Goal: Task Accomplishment & Management: Complete application form

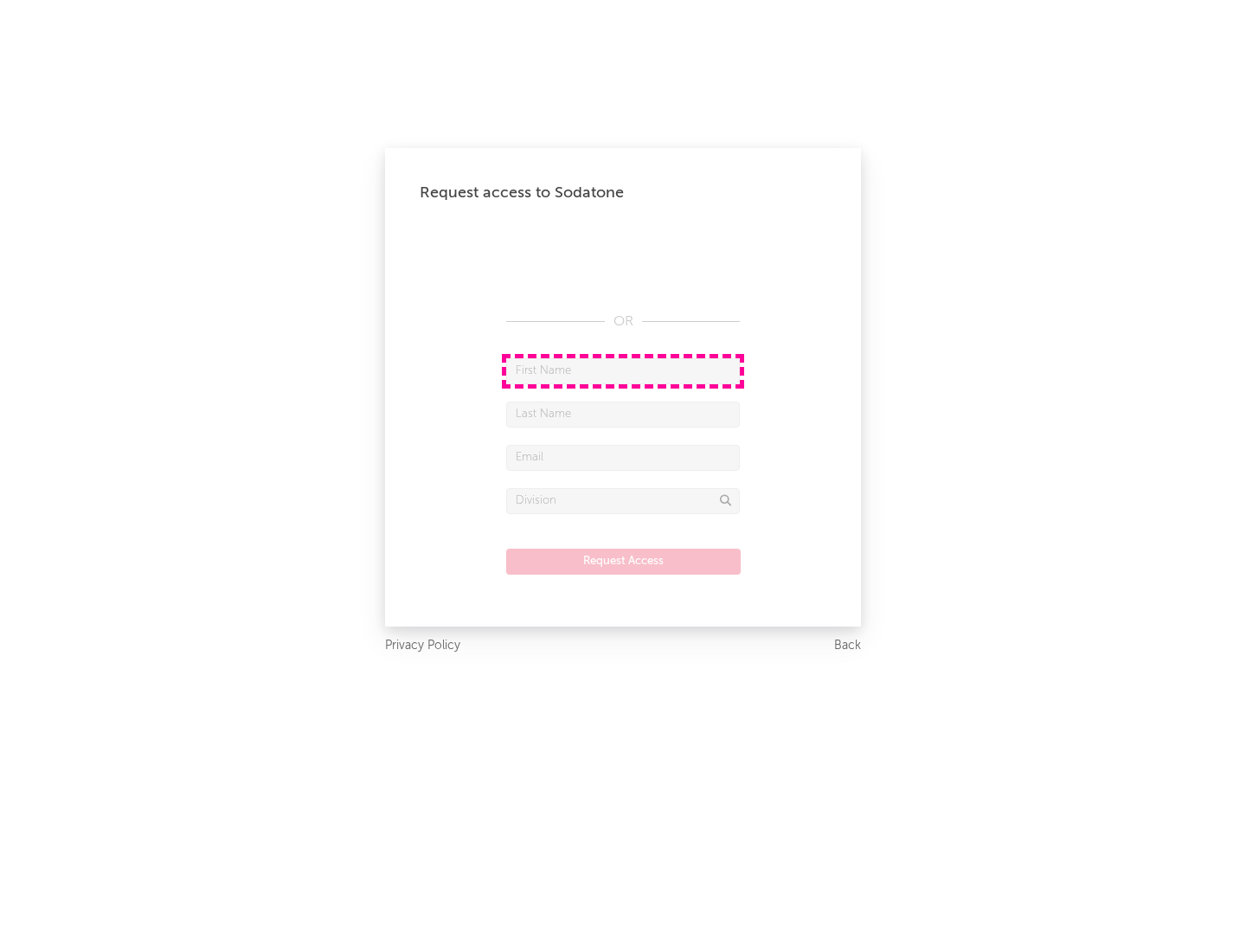
click at [623, 370] on input "text" at bounding box center [623, 370] width 233 height 26
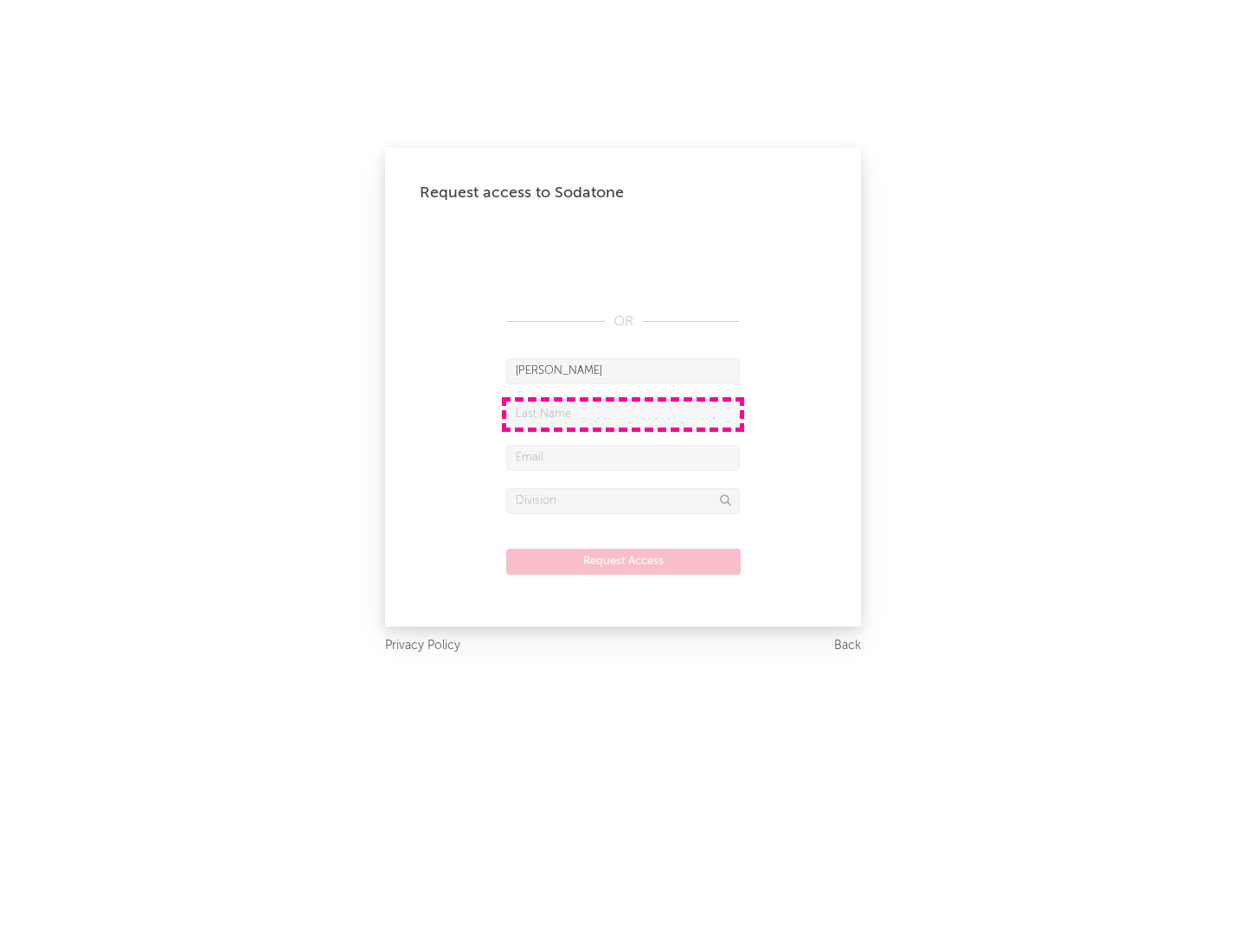
type input "[PERSON_NAME]"
click at [623, 413] on input "text" at bounding box center [623, 414] width 233 height 26
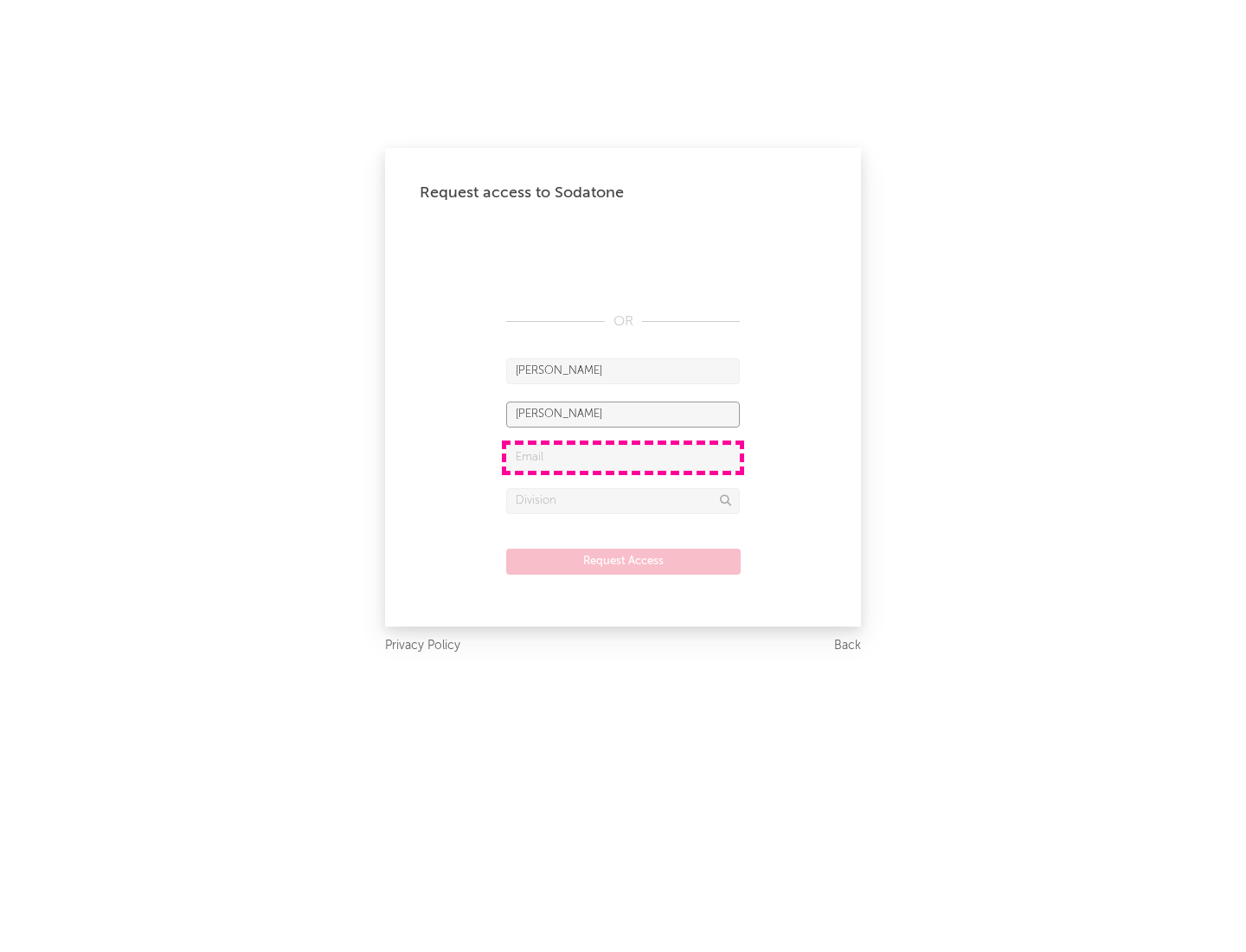
type input "[PERSON_NAME]"
click at [623, 457] on input "text" at bounding box center [623, 457] width 233 height 26
type input "[EMAIL_ADDRESS][DOMAIN_NAME]"
click at [623, 500] on input "text" at bounding box center [623, 501] width 233 height 26
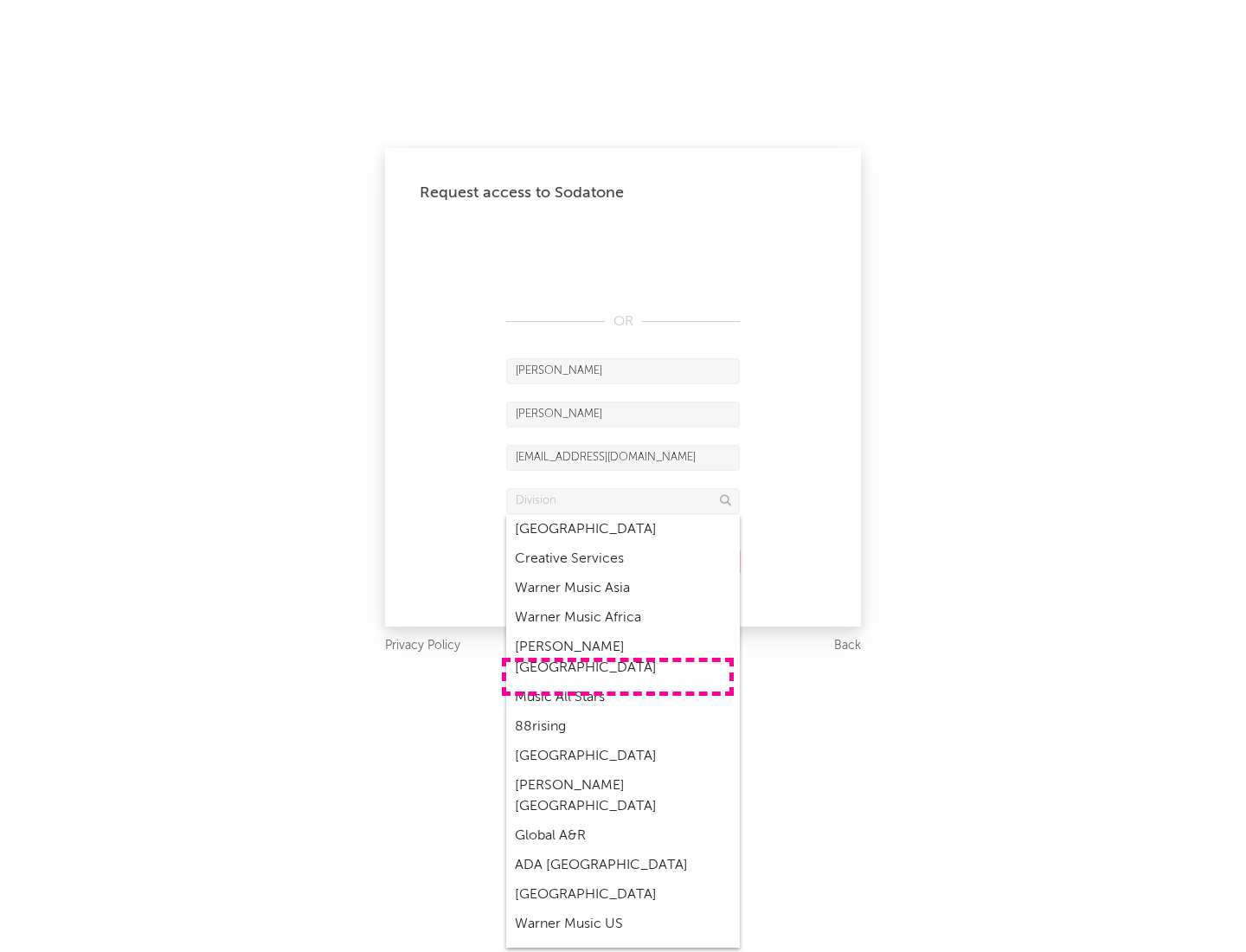
click at [618, 683] on div "Music All Stars" at bounding box center [623, 697] width 233 height 29
type input "Music All Stars"
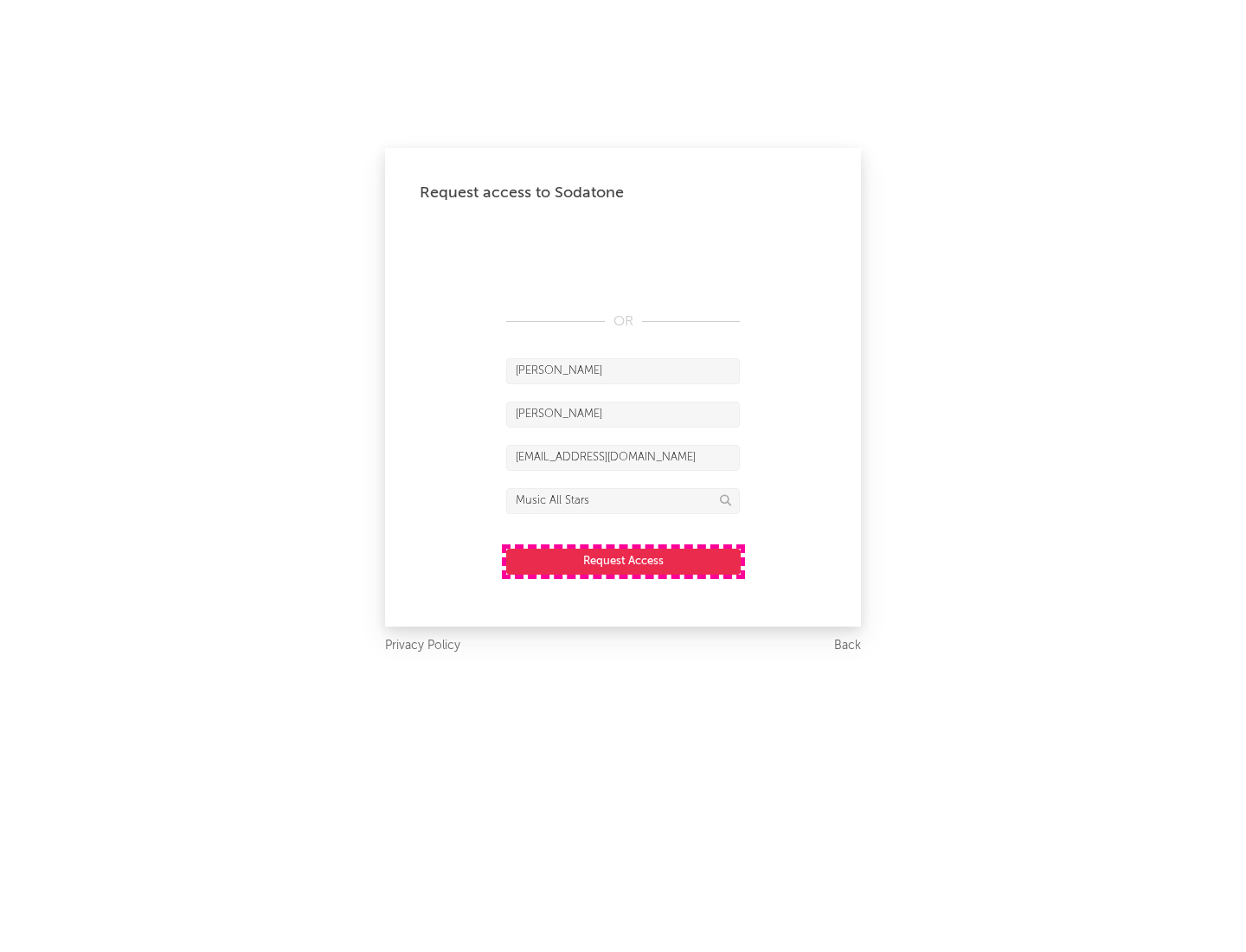
click at [623, 561] on button "Request Access" at bounding box center [623, 561] width 234 height 26
